Goal: Find specific page/section: Find specific page/section

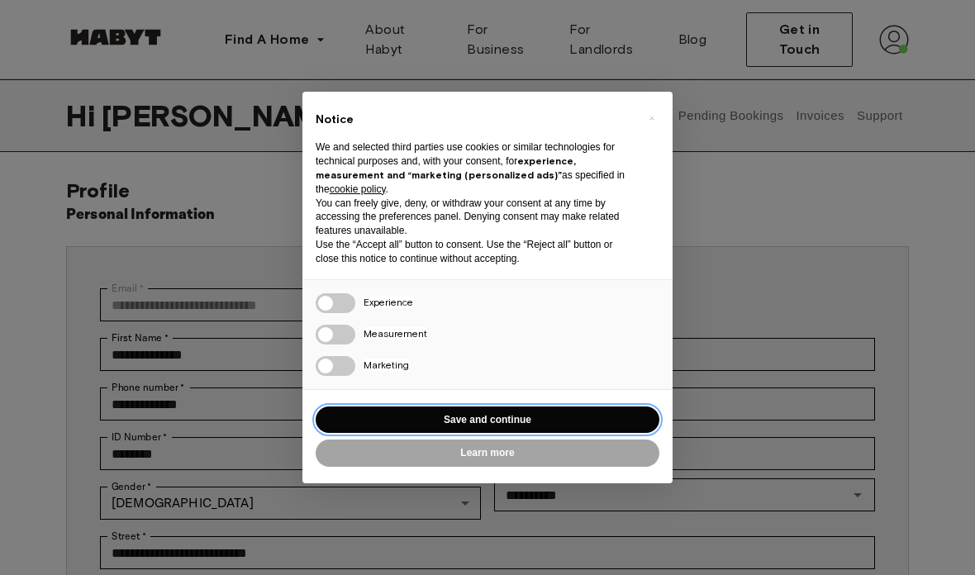
click at [530, 417] on button "Save and continue" at bounding box center [488, 420] width 344 height 27
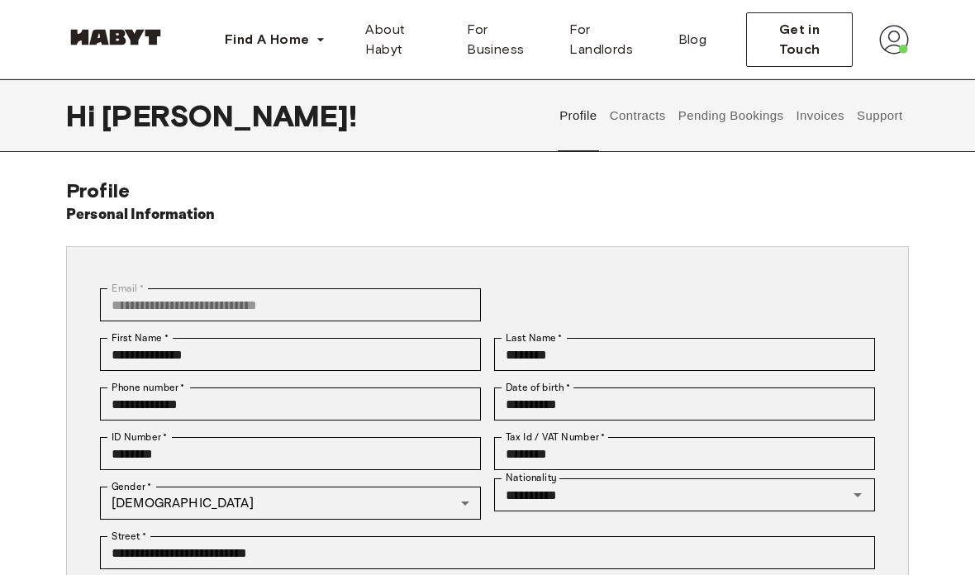
click at [124, 33] on img at bounding box center [115, 37] width 99 height 17
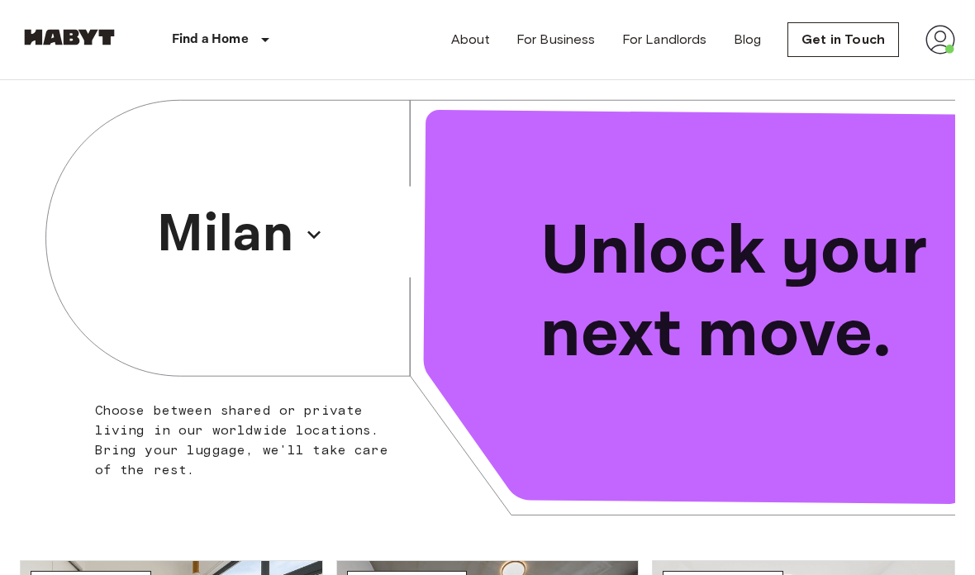
click at [935, 42] on img at bounding box center [941, 40] width 30 height 30
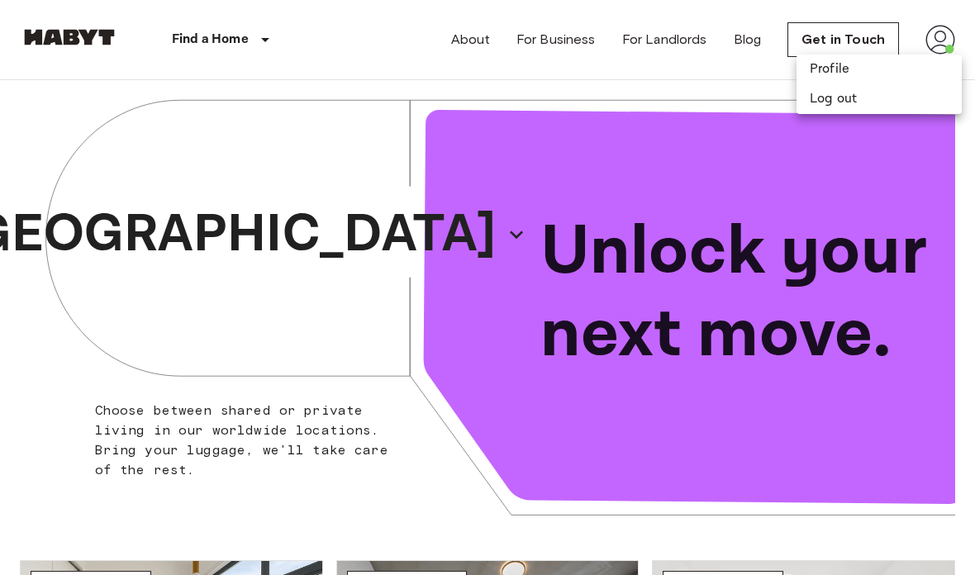
click at [632, 99] on div at bounding box center [487, 287] width 975 height 575
click at [84, 31] on img at bounding box center [69, 37] width 99 height 17
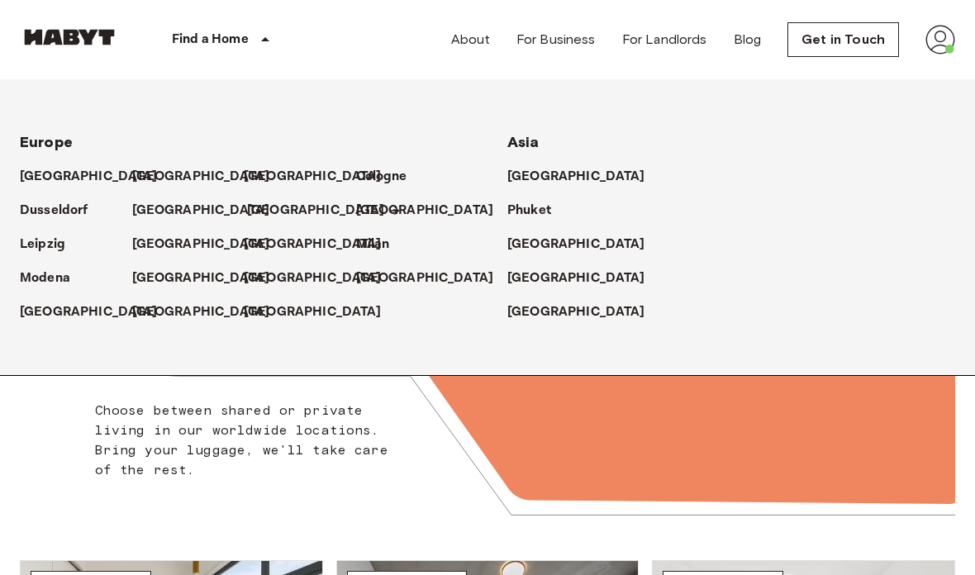
click at [389, 212] on icon at bounding box center [395, 210] width 13 height 13
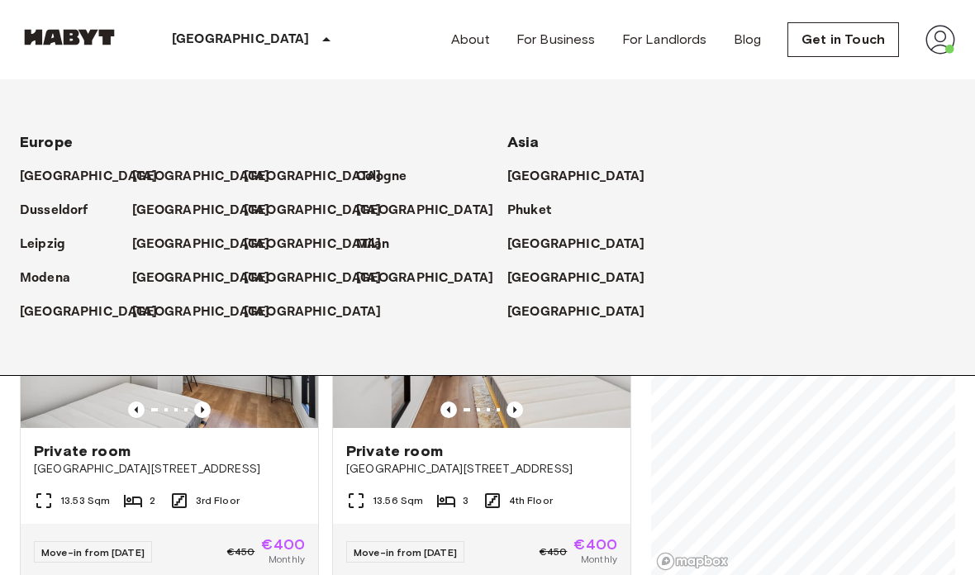
click at [662, 143] on div "Asia" at bounding box center [732, 136] width 448 height 34
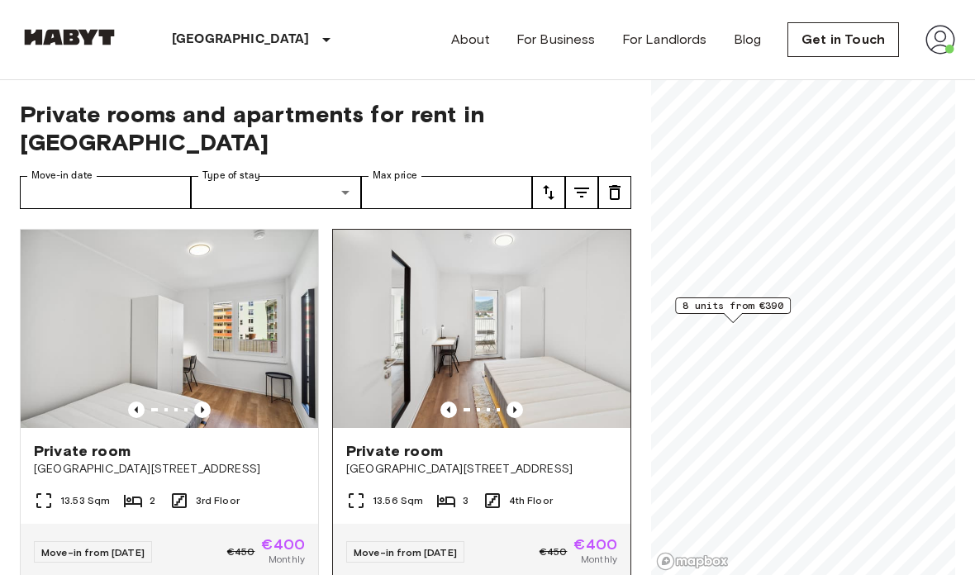
click at [475, 392] on img at bounding box center [482, 329] width 298 height 198
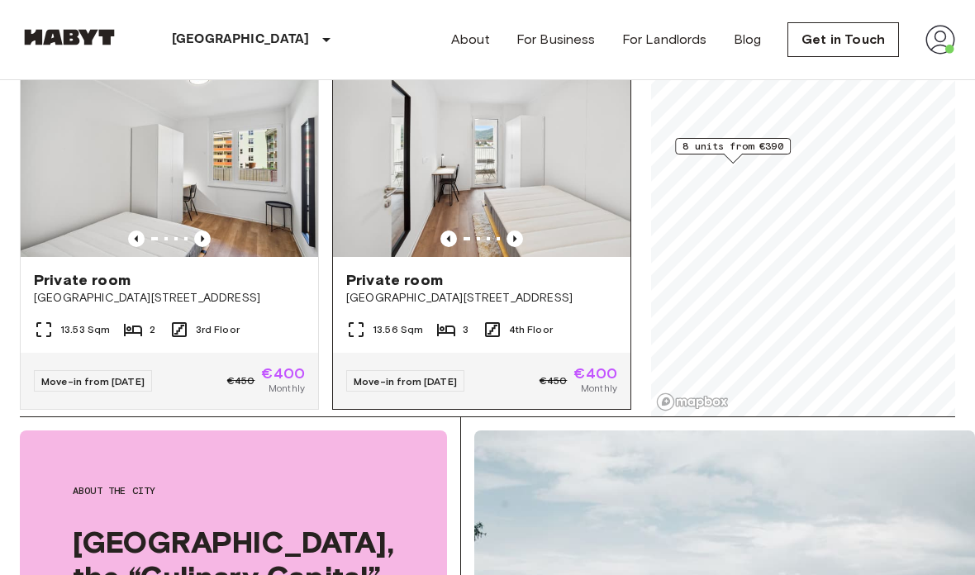
scroll to position [10, 0]
